Goal: Information Seeking & Learning: Learn about a topic

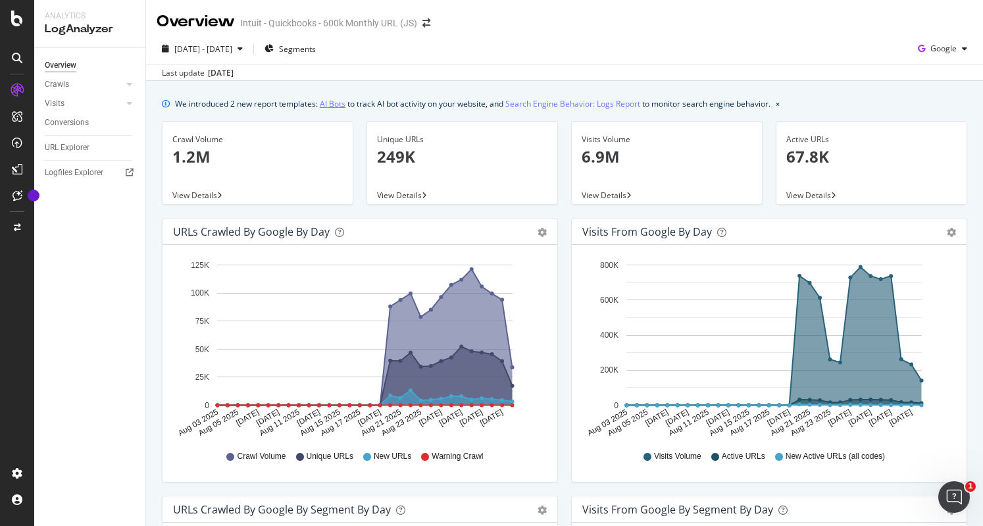
click at [336, 105] on link "AI Bots" at bounding box center [333, 104] width 26 height 14
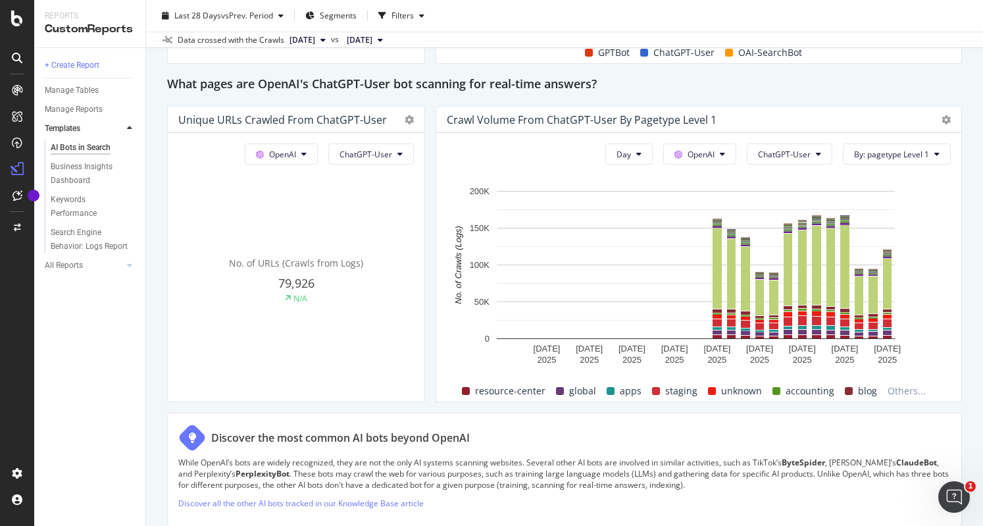
click at [753, 412] on div "Discover the most common AI bots beyond OpenAI While OpenAI’s bots are widely r…" at bounding box center [564, 469] width 795 height 114
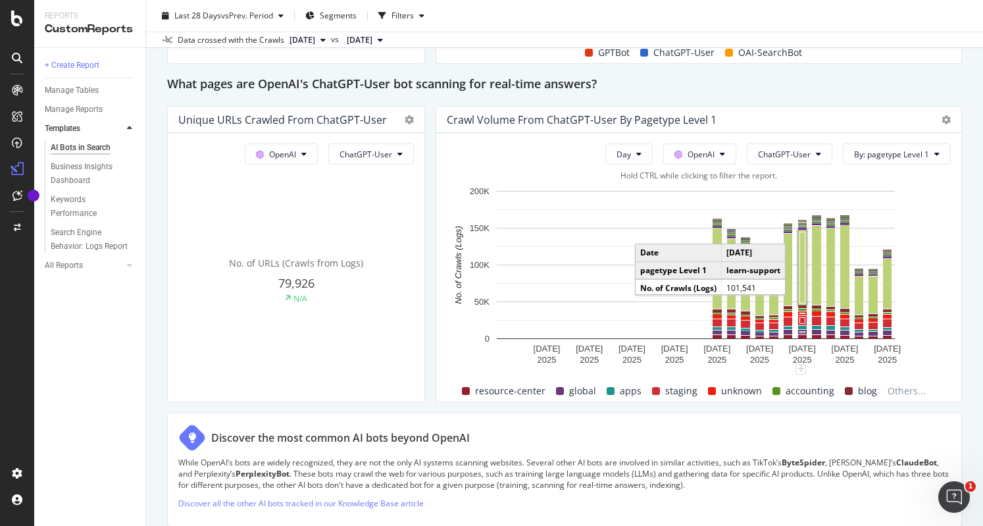
click at [800, 270] on rect "A chart." at bounding box center [802, 267] width 5 height 71
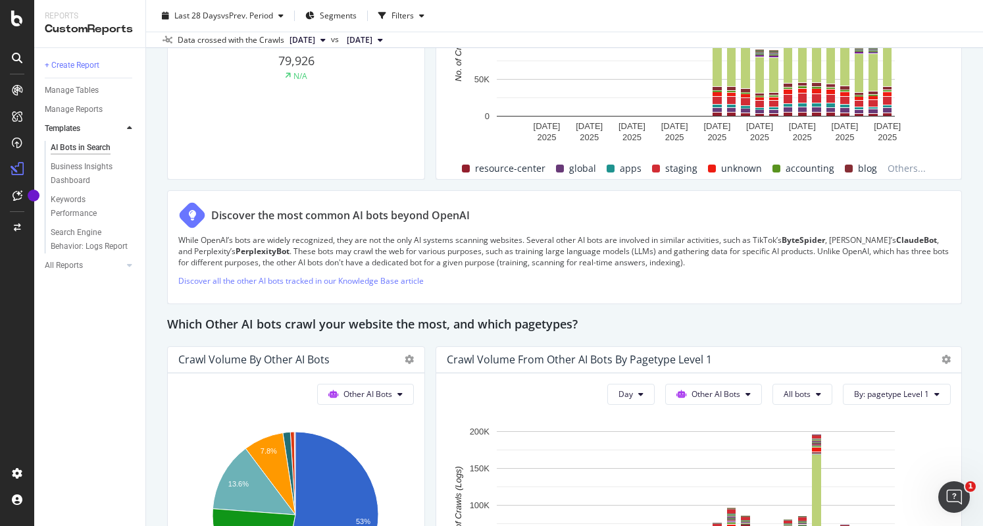
scroll to position [1593, 0]
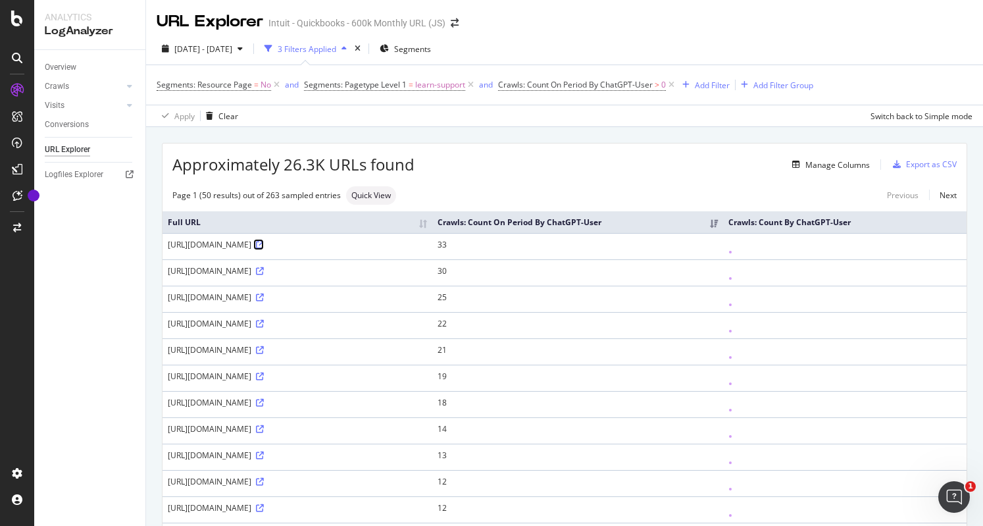
click at [264, 249] on icon at bounding box center [260, 245] width 8 height 8
